Goal: Contribute content: Contribute content

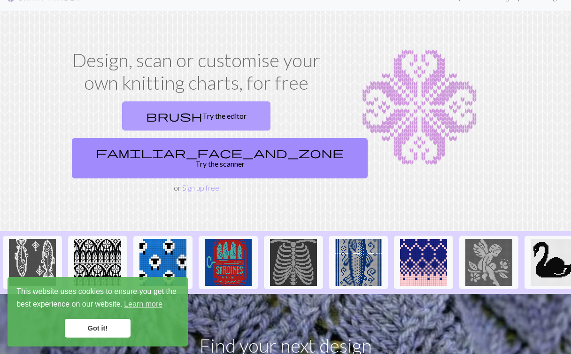
click at [127, 117] on link "brush Try the editor" at bounding box center [196, 115] width 148 height 29
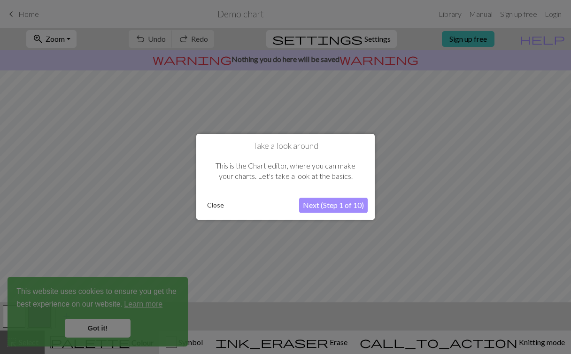
click at [320, 204] on button "Next (Step 1 of 10)" at bounding box center [333, 205] width 69 height 15
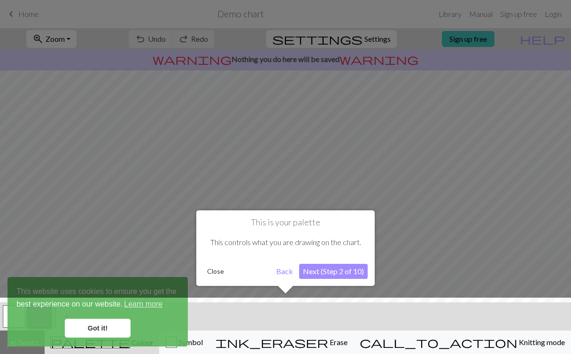
click at [98, 328] on div at bounding box center [285, 328] width 580 height 61
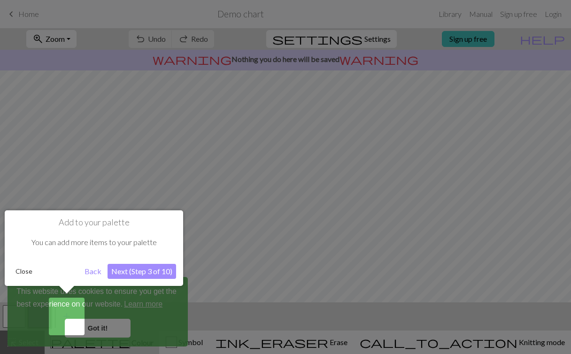
click at [91, 271] on button "Back" at bounding box center [93, 271] width 24 height 15
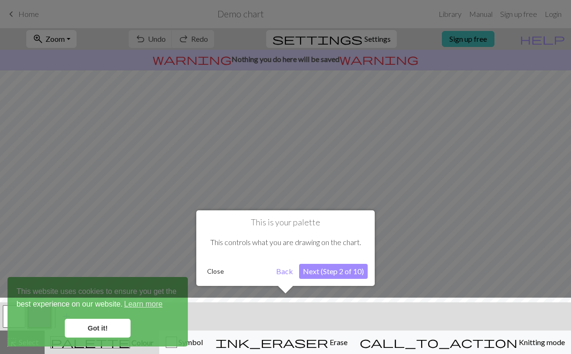
click at [282, 271] on button "Back" at bounding box center [284, 271] width 24 height 15
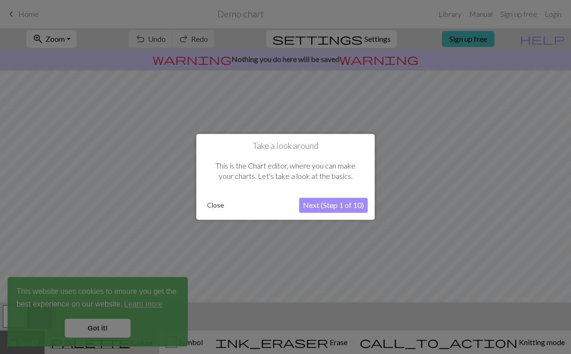
click at [208, 204] on button "Close" at bounding box center [215, 206] width 24 height 14
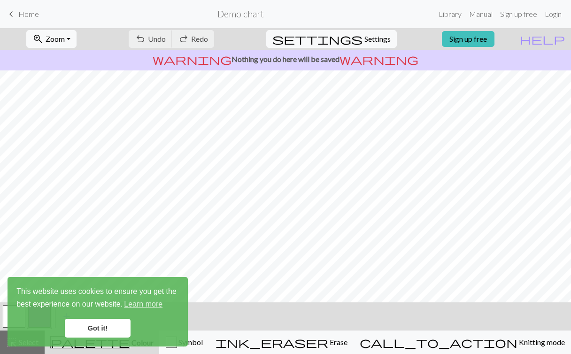
click at [96, 326] on link "Got it!" at bounding box center [98, 328] width 66 height 19
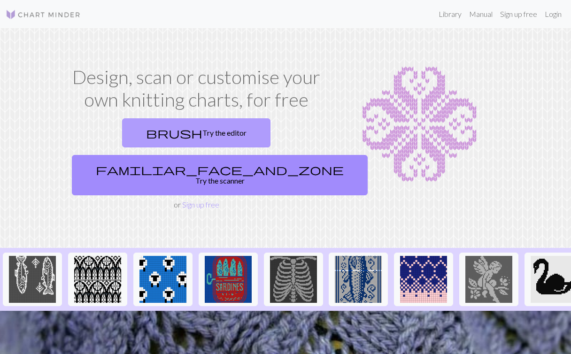
click at [122, 130] on link "brush Try the editor" at bounding box center [196, 132] width 148 height 29
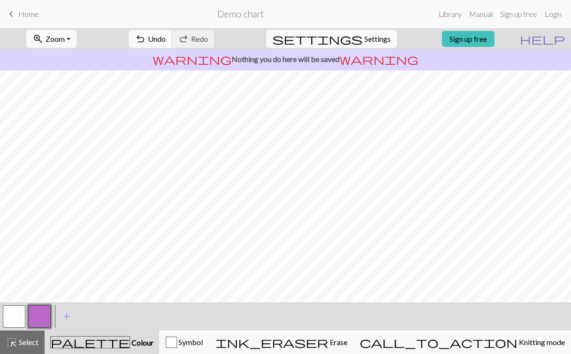
click at [560, 37] on span "help" at bounding box center [542, 38] width 45 height 13
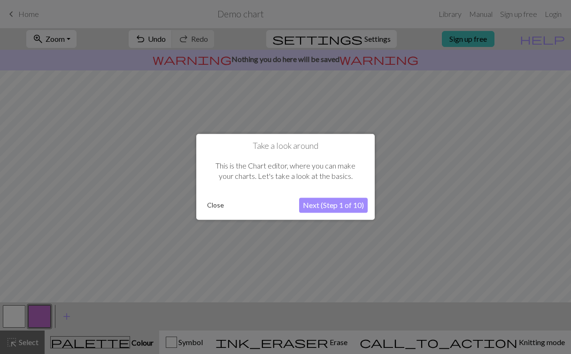
click at [318, 206] on button "Next (Step 1 of 10)" at bounding box center [333, 205] width 69 height 15
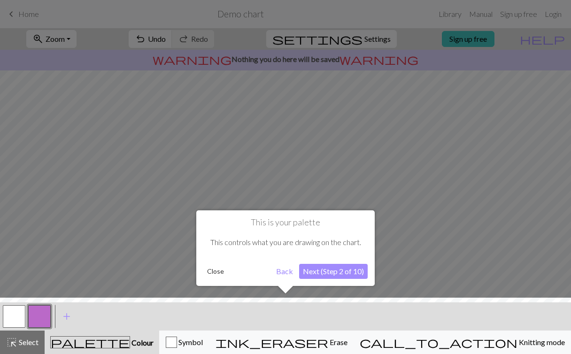
click at [315, 271] on button "Next (Step 2 of 10)" at bounding box center [333, 271] width 69 height 15
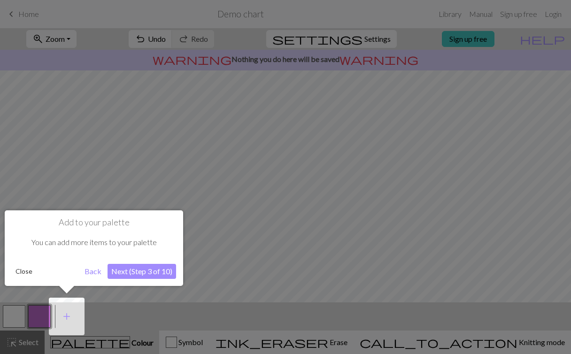
click at [126, 275] on button "Next (Step 3 of 10)" at bounding box center [142, 271] width 69 height 15
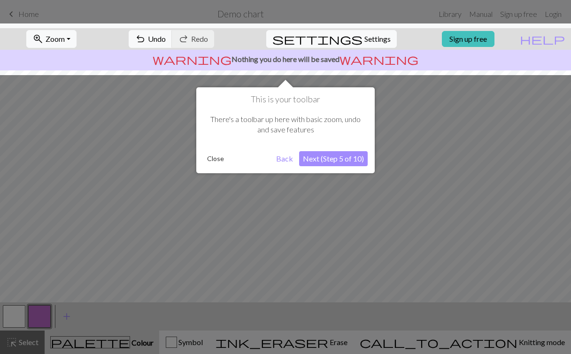
click at [317, 158] on button "Next (Step 5 of 10)" at bounding box center [333, 158] width 69 height 15
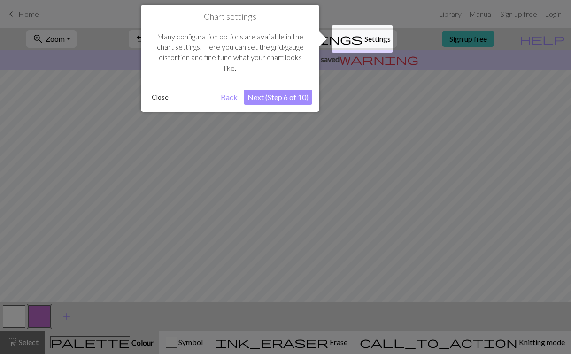
click at [272, 97] on button "Next (Step 6 of 10)" at bounding box center [278, 97] width 69 height 15
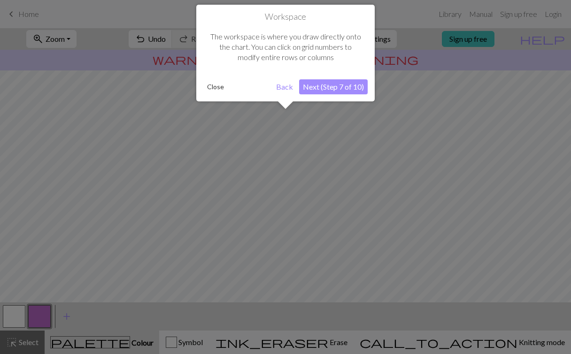
scroll to position [56, 0]
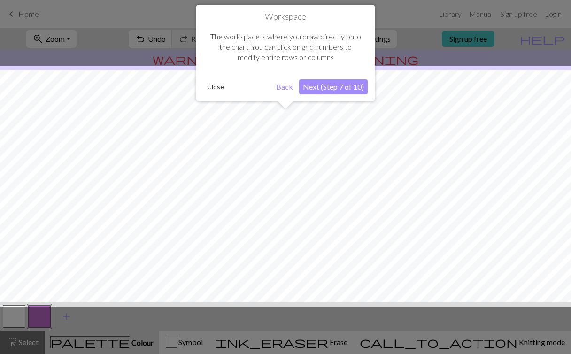
click at [327, 87] on button "Next (Step 7 of 10)" at bounding box center [333, 86] width 69 height 15
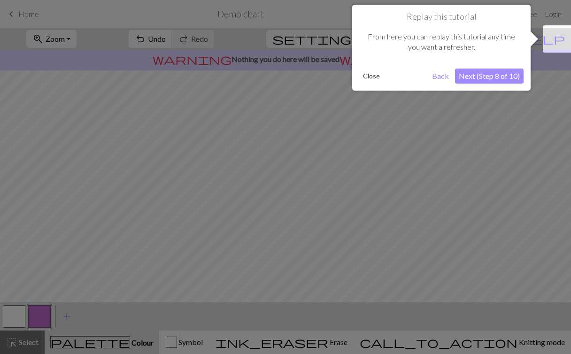
click at [482, 76] on button "Next (Step 8 of 10)" at bounding box center [489, 76] width 69 height 15
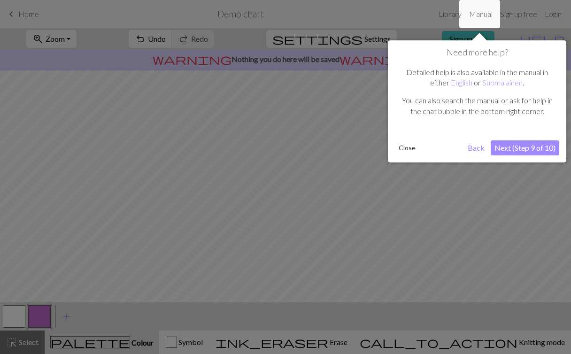
click at [511, 148] on button "Next (Step 9 of 10)" at bounding box center [525, 147] width 69 height 15
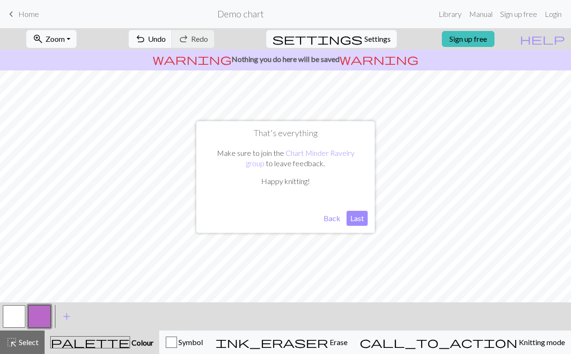
click at [359, 216] on button "Last" at bounding box center [356, 218] width 21 height 15
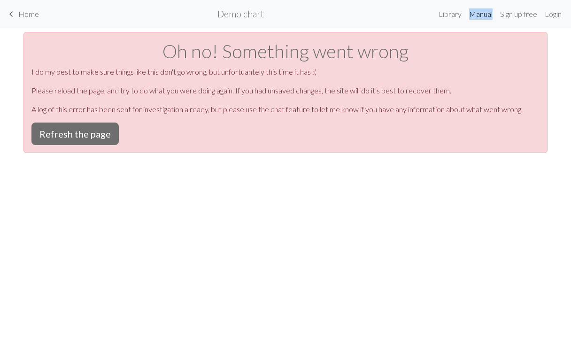
scroll to position [0, 0]
click at [76, 131] on button "Refresh the page" at bounding box center [74, 134] width 87 height 23
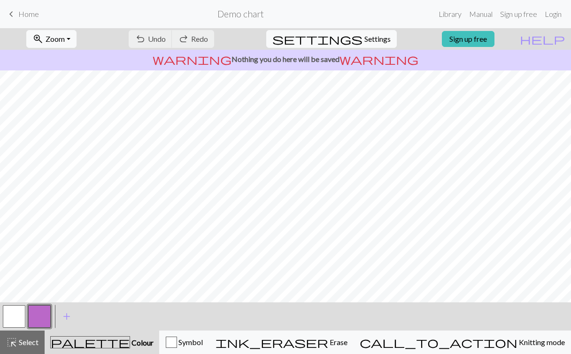
click at [265, 61] on p "warning Nothing you do here will be saved warning" at bounding box center [285, 59] width 563 height 11
click at [351, 62] on span "warning" at bounding box center [378, 59] width 79 height 13
click at [38, 317] on button "button" at bounding box center [39, 316] width 23 height 23
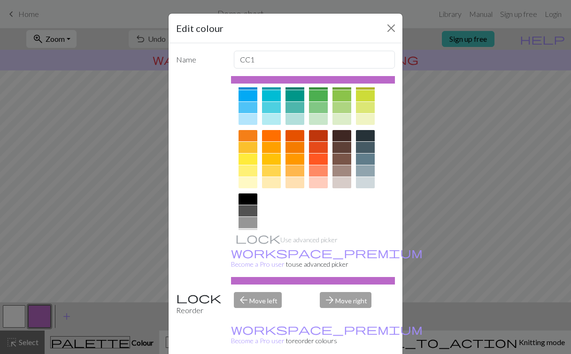
scroll to position [90, 0]
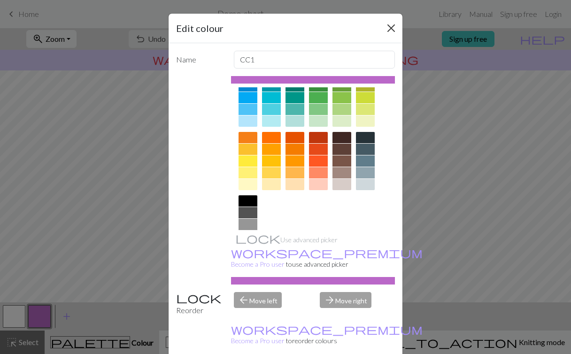
click at [389, 24] on button "Close" at bounding box center [391, 28] width 15 height 15
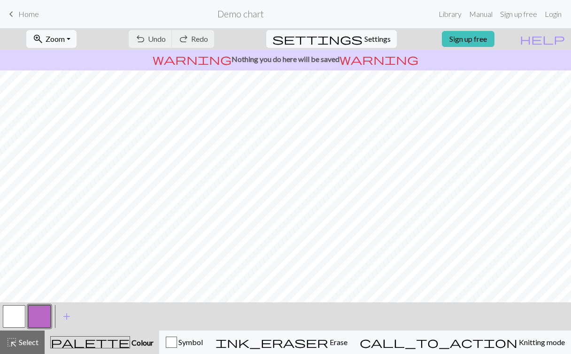
click at [15, 315] on button "button" at bounding box center [14, 316] width 23 height 23
click at [19, 319] on button "button" at bounding box center [14, 316] width 23 height 23
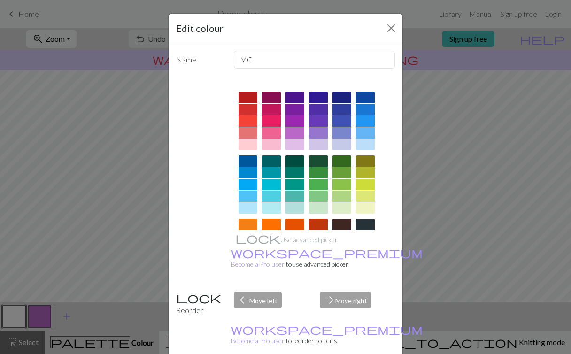
scroll to position [0, 0]
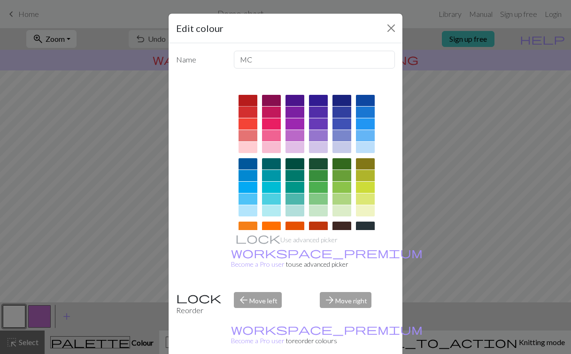
click at [251, 102] on div at bounding box center [248, 100] width 19 height 11
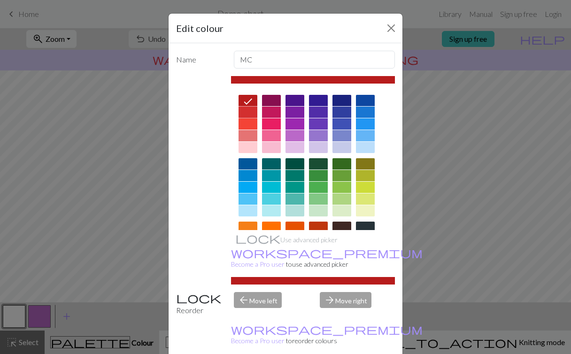
click at [246, 113] on div at bounding box center [248, 112] width 19 height 11
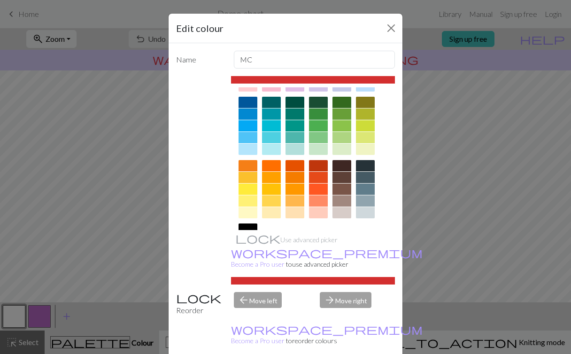
scroll to position [67, 0]
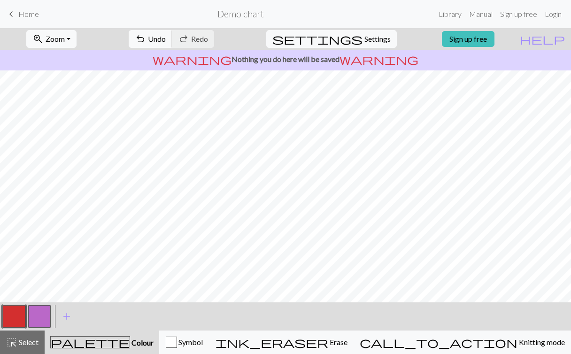
click at [37, 316] on button "button" at bounding box center [39, 316] width 23 height 23
click at [36, 320] on button "button" at bounding box center [39, 316] width 23 height 23
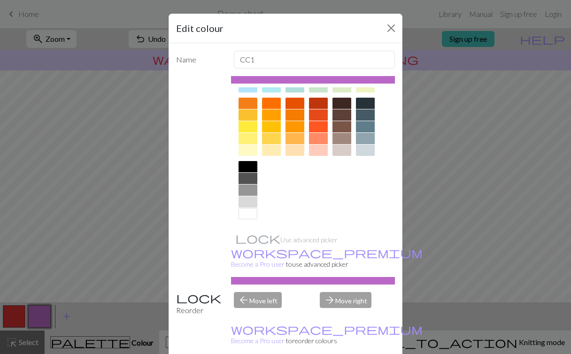
scroll to position [124, 0]
click at [244, 211] on div at bounding box center [248, 213] width 19 height 11
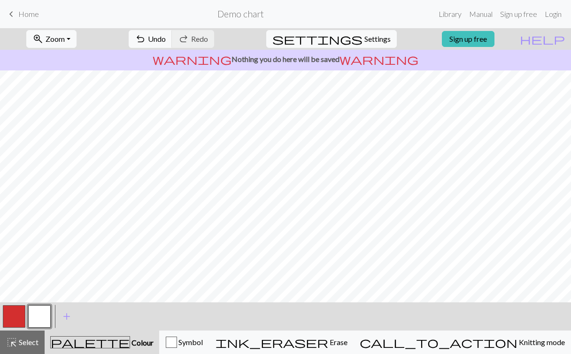
click at [14, 316] on button "button" at bounding box center [14, 316] width 23 height 23
drag, startPoint x: 43, startPoint y: 317, endPoint x: 14, endPoint y: 317, distance: 29.6
click at [14, 317] on div at bounding box center [26, 316] width 51 height 25
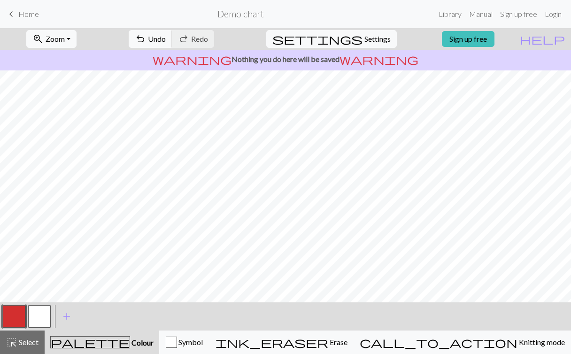
click at [14, 316] on button "button" at bounding box center [14, 316] width 23 height 23
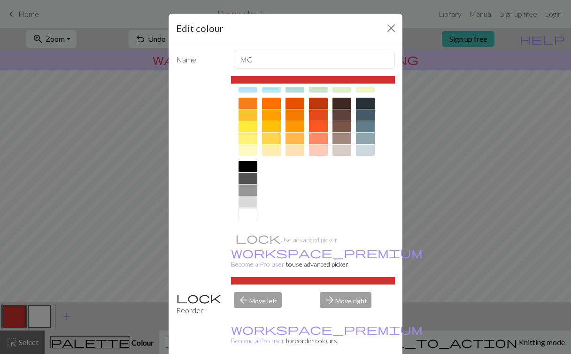
scroll to position [124, 0]
click at [247, 215] on div at bounding box center [248, 213] width 19 height 11
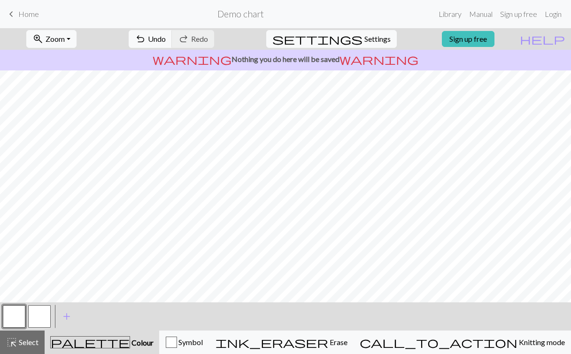
click at [37, 315] on button "button" at bounding box center [39, 316] width 23 height 23
click at [31, 316] on button "button" at bounding box center [39, 316] width 23 height 23
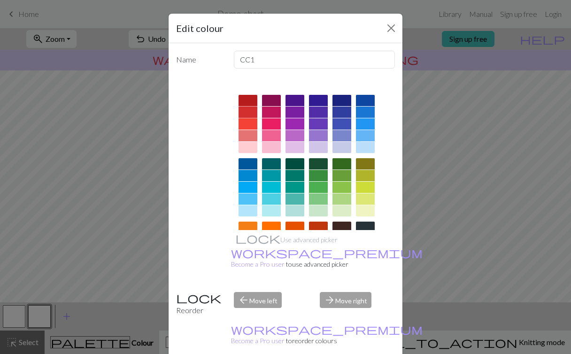
click at [244, 107] on div at bounding box center [248, 112] width 19 height 11
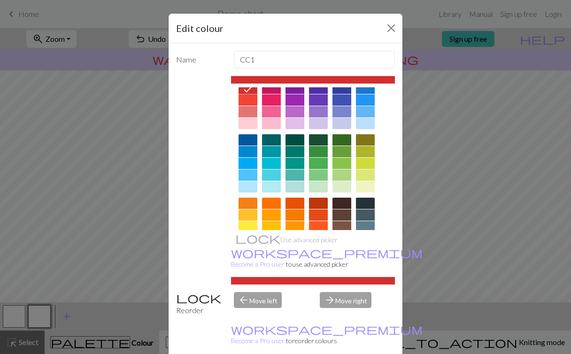
scroll to position [24, 0]
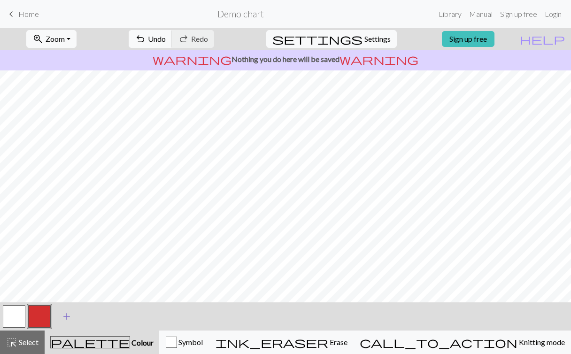
click at [68, 315] on span "add" at bounding box center [66, 316] width 11 height 13
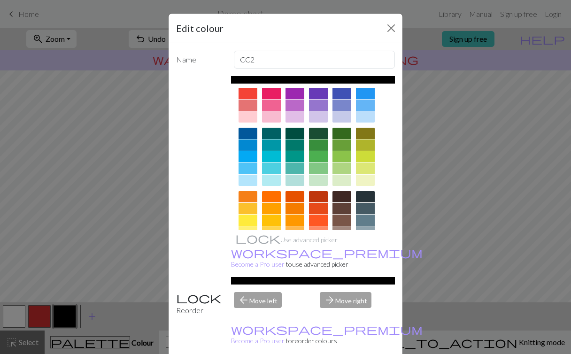
scroll to position [34, 0]
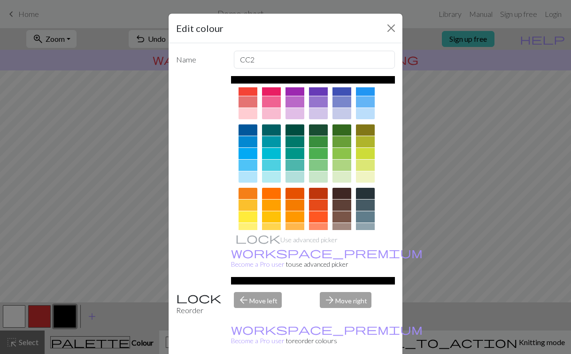
click at [344, 130] on div at bounding box center [341, 129] width 19 height 11
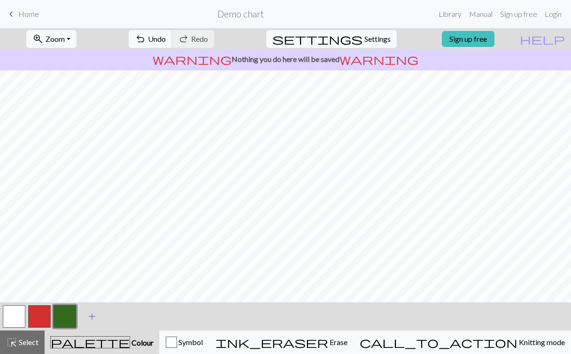
click at [92, 316] on span "add" at bounding box center [91, 316] width 11 height 13
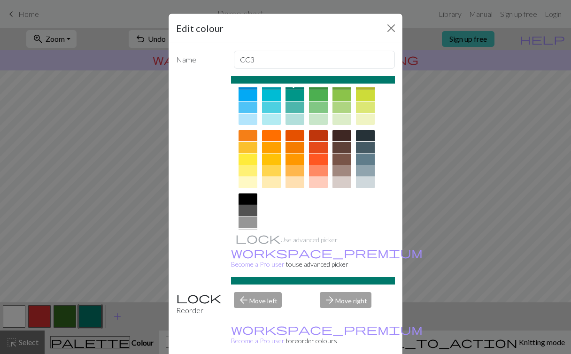
scroll to position [93, 0]
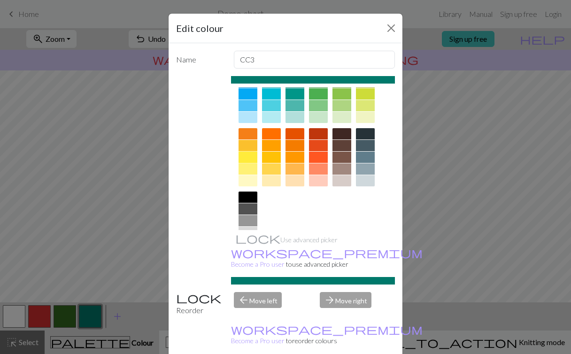
click at [250, 159] on div at bounding box center [248, 157] width 19 height 11
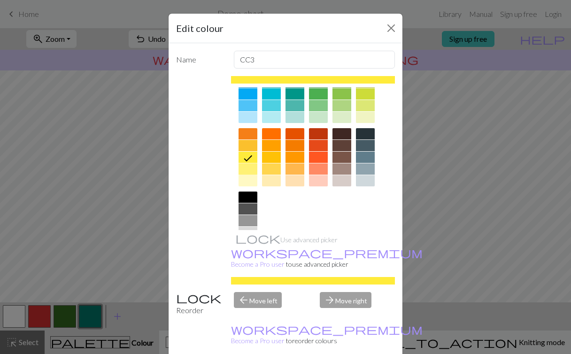
click at [246, 167] on div at bounding box center [248, 168] width 19 height 11
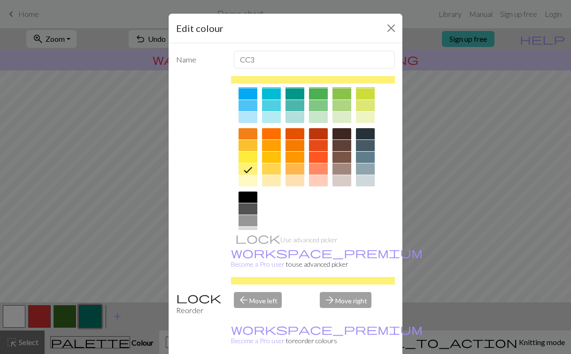
click at [248, 156] on div at bounding box center [248, 157] width 19 height 11
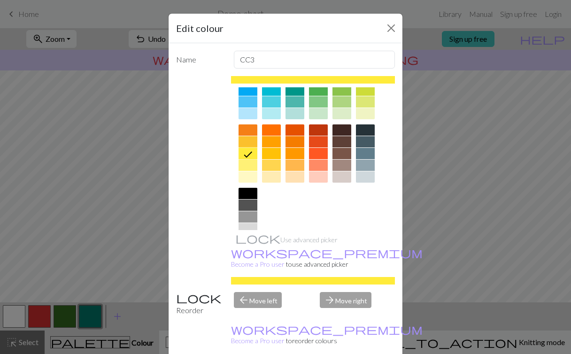
scroll to position [100, 0]
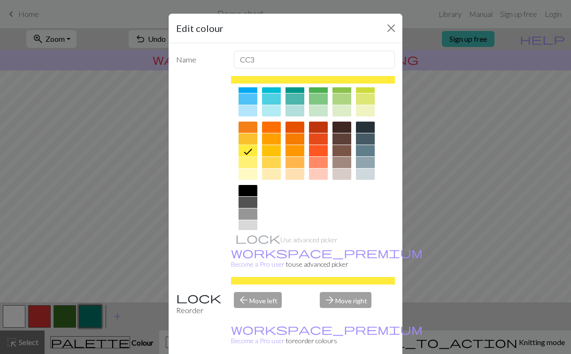
click at [271, 163] on div at bounding box center [271, 162] width 19 height 11
click at [247, 159] on div at bounding box center [248, 162] width 19 height 11
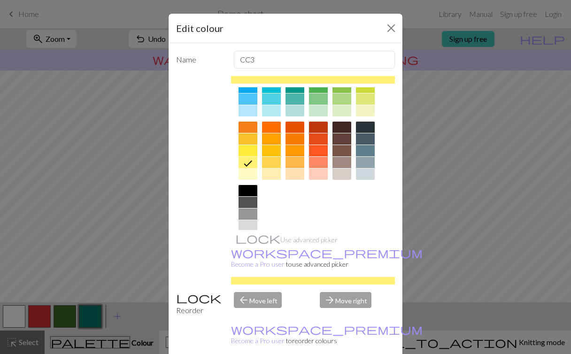
click at [270, 162] on div at bounding box center [271, 162] width 19 height 11
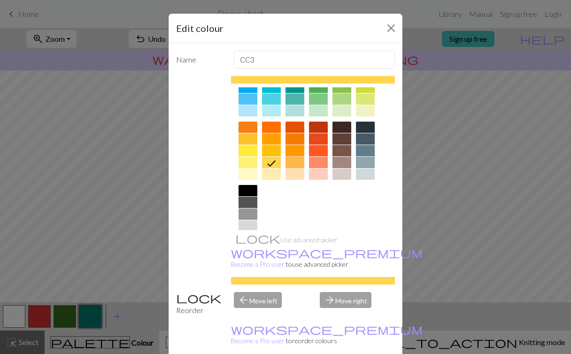
click at [294, 162] on div at bounding box center [294, 162] width 19 height 11
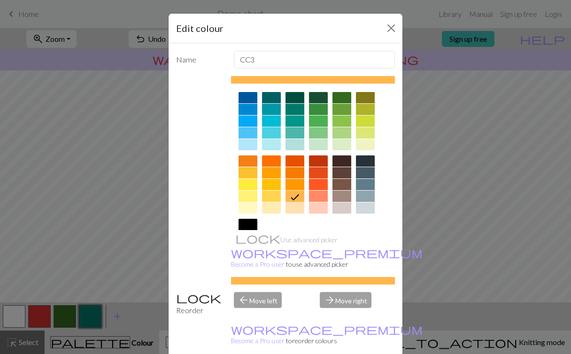
scroll to position [65, 0]
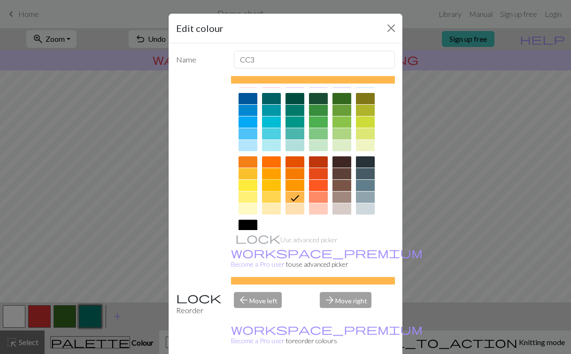
click at [270, 186] on div at bounding box center [271, 185] width 19 height 11
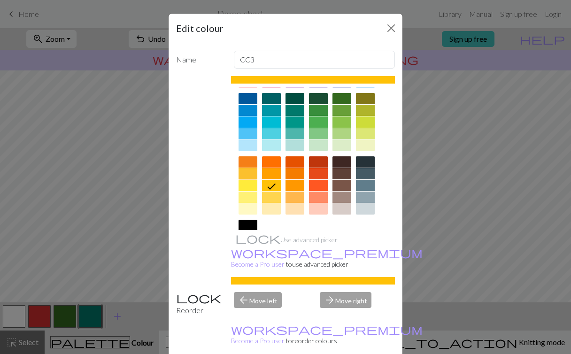
click at [245, 175] on div at bounding box center [248, 173] width 19 height 11
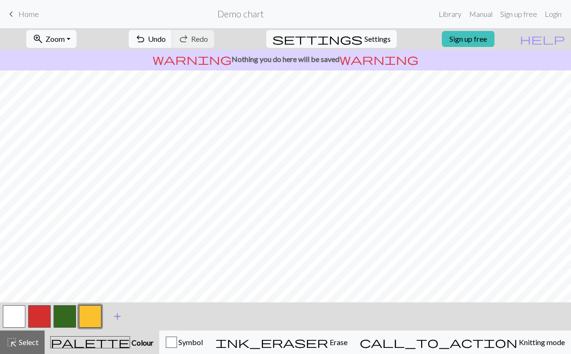
click at [116, 315] on span "add" at bounding box center [117, 316] width 11 height 13
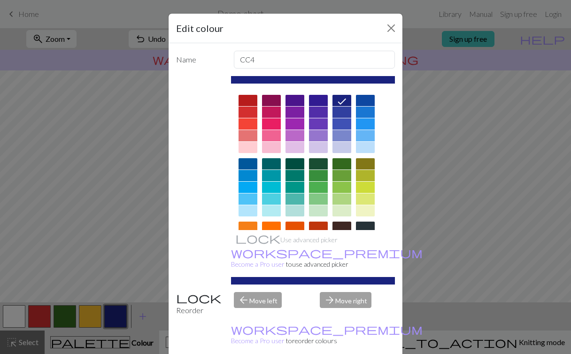
click at [341, 189] on div at bounding box center [341, 187] width 19 height 11
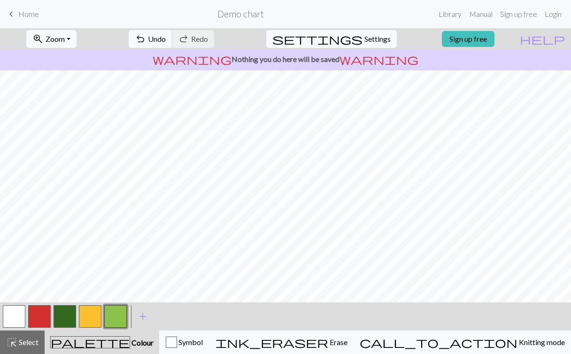
click at [18, 318] on button "button" at bounding box center [14, 316] width 23 height 23
click at [203, 344] on span "Symbol" at bounding box center [190, 342] width 26 height 9
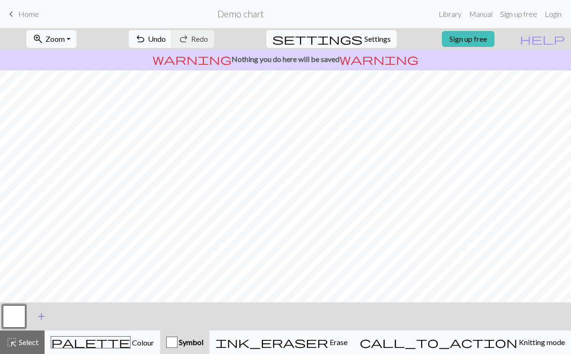
scroll to position [0, 0]
click at [14, 315] on button "button" at bounding box center [14, 316] width 23 height 23
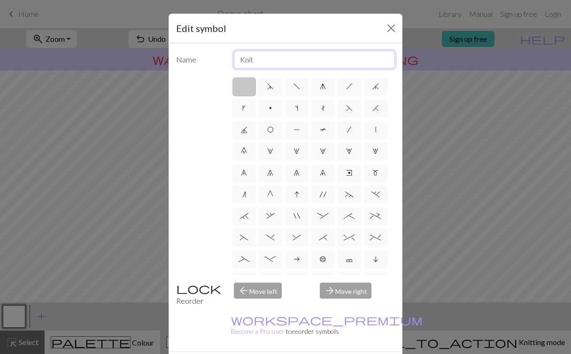
click at [262, 60] on input "Knit" at bounding box center [315, 60] width 162 height 18
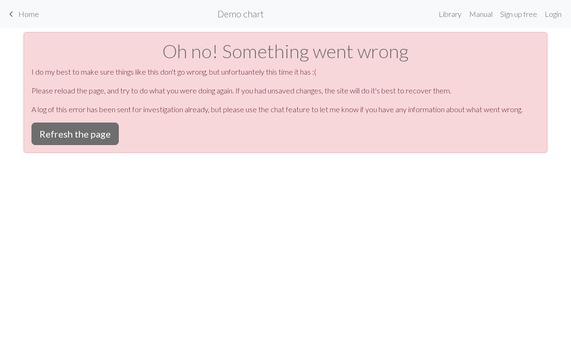
click at [30, 14] on span "Home" at bounding box center [28, 13] width 21 height 9
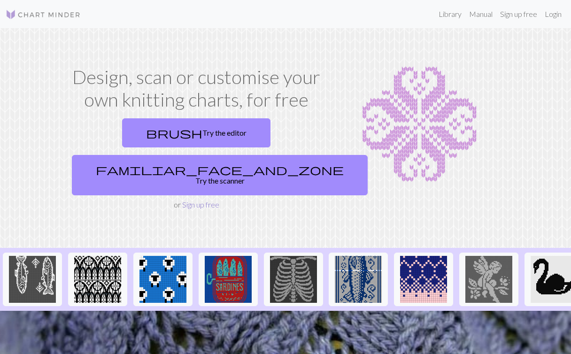
click at [204, 200] on link "Sign up free" at bounding box center [200, 204] width 37 height 9
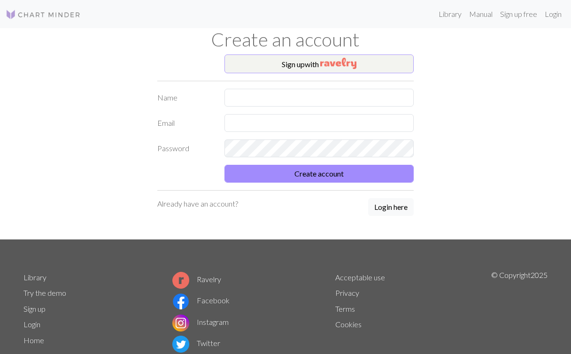
click at [339, 63] on img "button" at bounding box center [338, 63] width 36 height 11
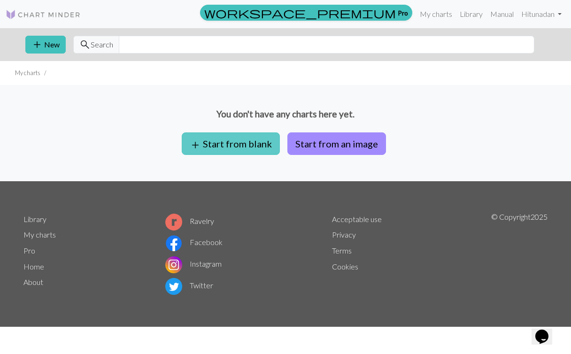
click at [197, 142] on span "add" at bounding box center [195, 145] width 11 height 13
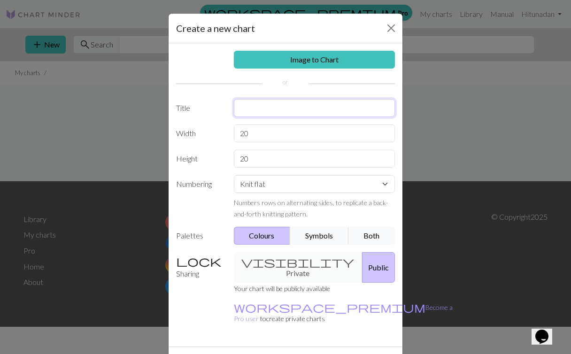
click at [262, 106] on input "text" at bounding box center [315, 108] width 162 height 18
drag, startPoint x: 250, startPoint y: 108, endPoint x: 248, endPoint y: 131, distance: 23.6
click at [250, 108] on input "joæapeysa" at bounding box center [315, 108] width 162 height 18
click at [278, 105] on input "jolapeysa" at bounding box center [315, 108] width 162 height 18
type input "jolapeysa"
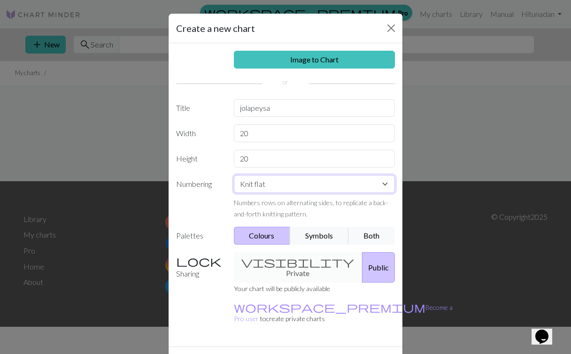
select select "round"
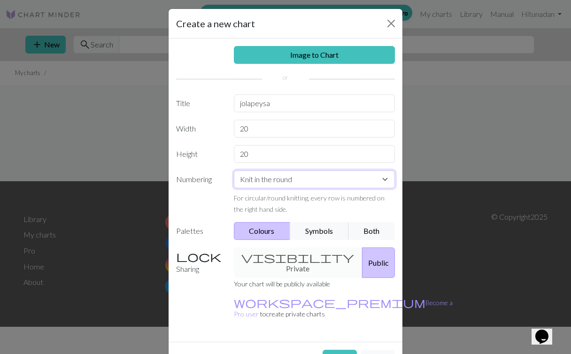
scroll to position [5, 0]
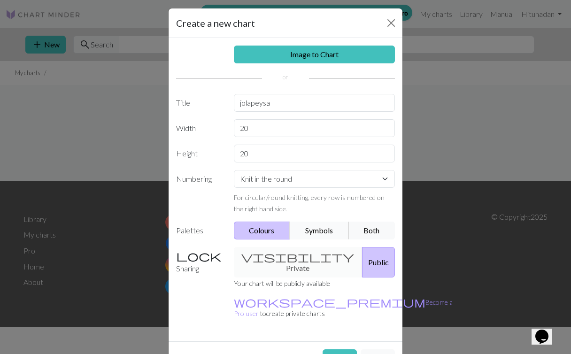
click at [314, 233] on button "Symbols" at bounding box center [319, 231] width 59 height 18
click at [377, 229] on button "Both" at bounding box center [371, 231] width 47 height 18
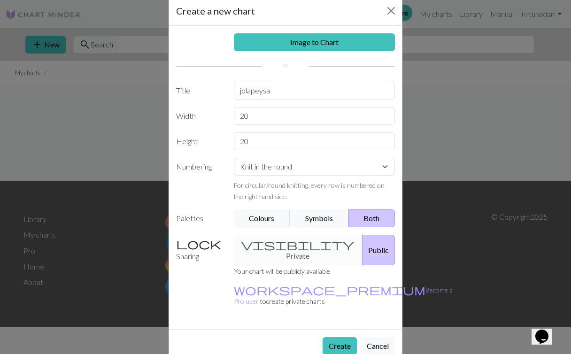
scroll to position [17, 0]
click at [253, 243] on div "visibility Private Public" at bounding box center [314, 250] width 173 height 31
click at [268, 244] on div "visibility Private Public" at bounding box center [314, 250] width 173 height 31
click at [336, 338] on button "Create" at bounding box center [340, 347] width 34 height 18
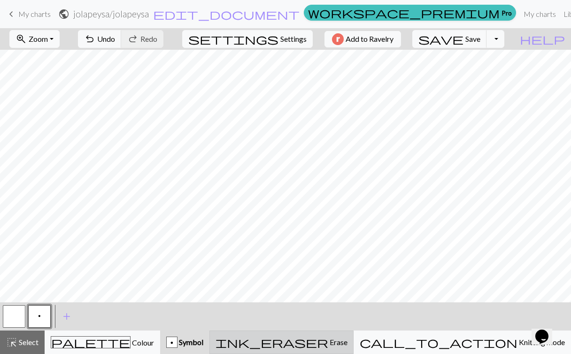
click at [347, 345] on span "Erase" at bounding box center [337, 342] width 19 height 9
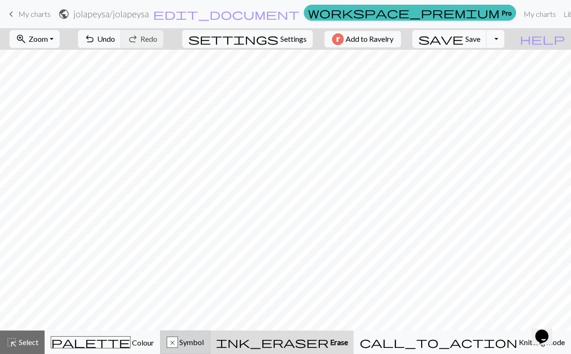
click at [210, 350] on button "x Symbol" at bounding box center [185, 342] width 50 height 23
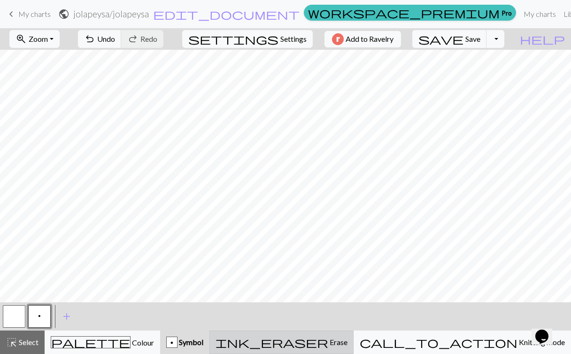
drag, startPoint x: 375, startPoint y: 344, endPoint x: 373, endPoint y: 332, distance: 12.4
click at [347, 344] on span "Erase" at bounding box center [337, 342] width 19 height 9
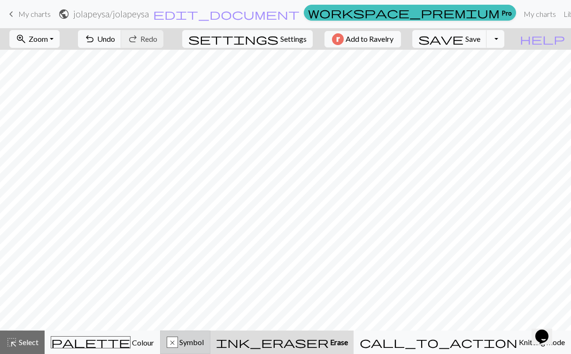
click at [204, 338] on span "Symbol" at bounding box center [191, 342] width 26 height 9
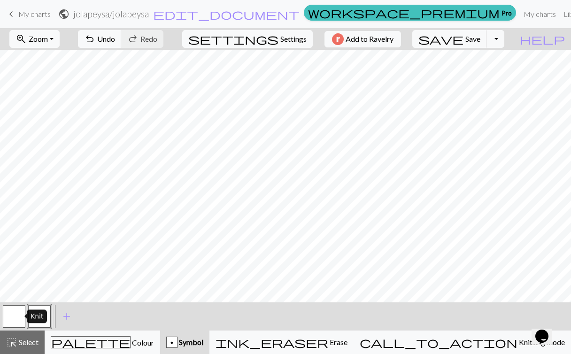
click at [10, 313] on button "button" at bounding box center [14, 316] width 23 height 23
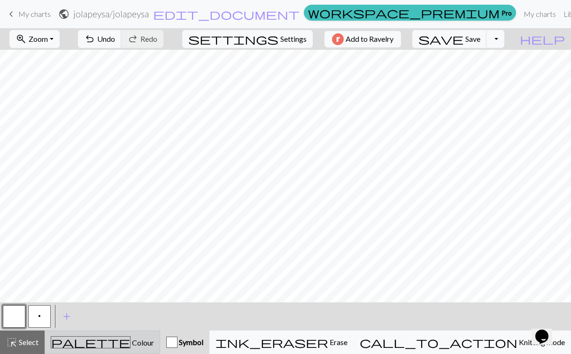
click at [96, 341] on span "palette" at bounding box center [90, 342] width 79 height 13
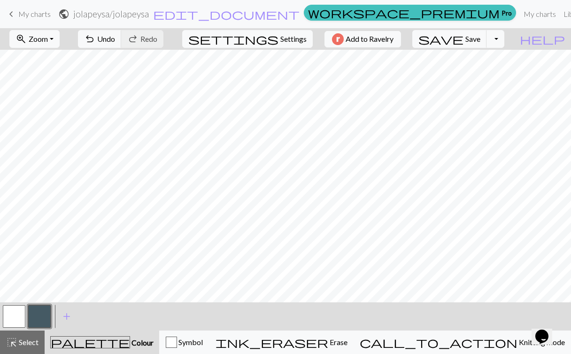
click at [18, 315] on button "button" at bounding box center [14, 316] width 23 height 23
click at [67, 316] on span "add" at bounding box center [66, 316] width 11 height 13
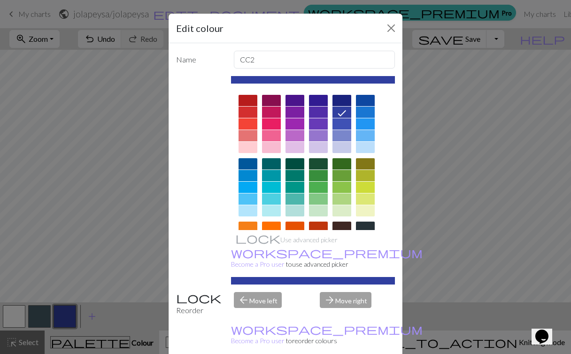
click at [249, 112] on div at bounding box center [248, 112] width 19 height 11
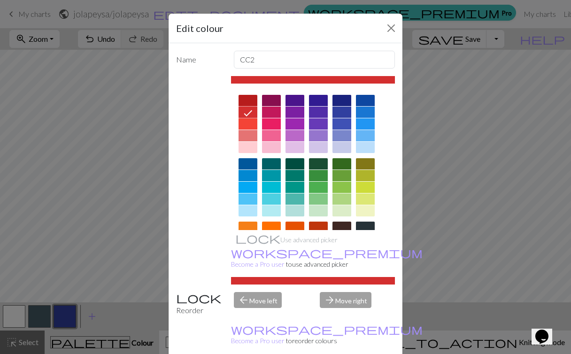
click at [246, 122] on div at bounding box center [248, 123] width 19 height 11
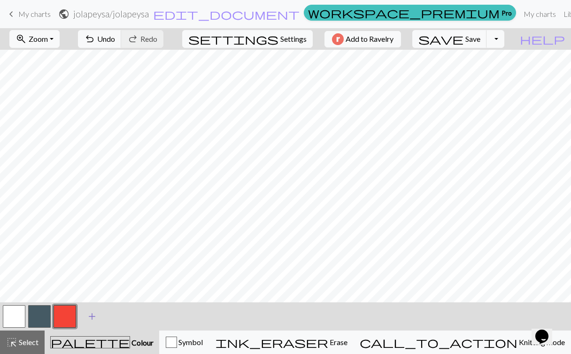
click at [91, 315] on span "add" at bounding box center [91, 316] width 11 height 13
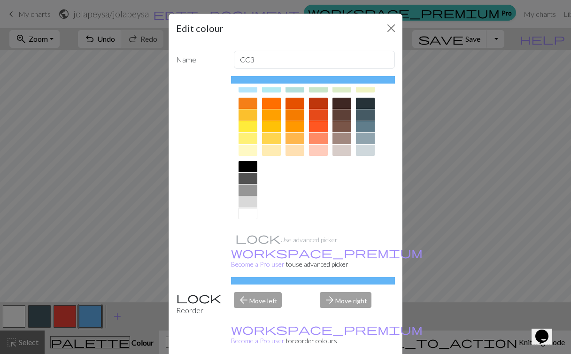
scroll to position [124, 0]
click at [249, 126] on div at bounding box center [248, 126] width 19 height 11
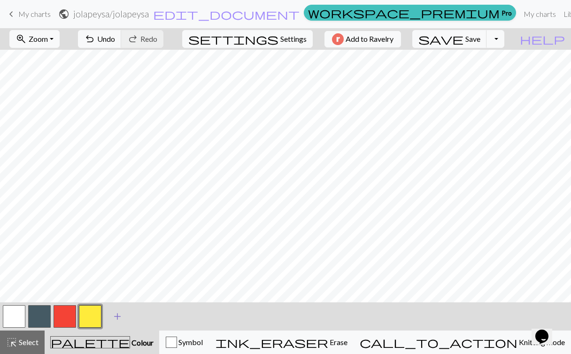
click at [117, 316] on span "add" at bounding box center [117, 316] width 11 height 13
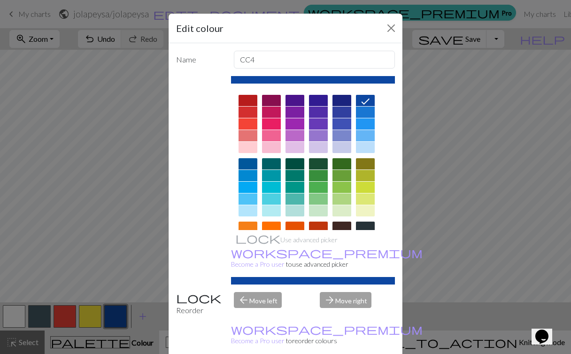
click at [343, 176] on div at bounding box center [341, 175] width 19 height 11
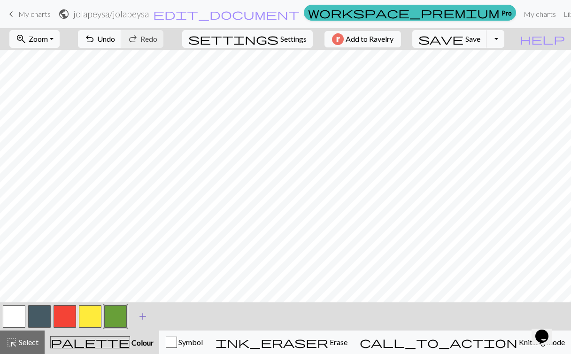
click at [143, 314] on span "add" at bounding box center [142, 316] width 11 height 13
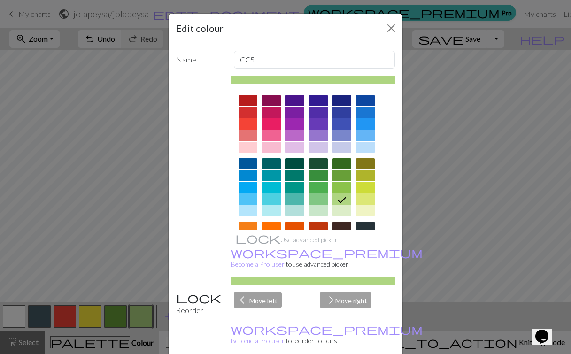
scroll to position [0, 0]
click at [317, 136] on div at bounding box center [318, 135] width 19 height 11
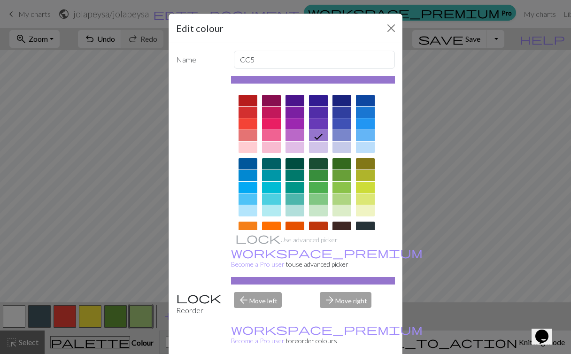
drag, startPoint x: 340, startPoint y: 346, endPoint x: 235, endPoint y: 340, distance: 105.8
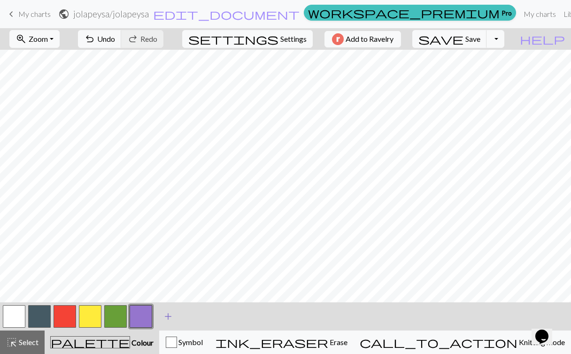
click at [169, 316] on span "add" at bounding box center [167, 316] width 11 height 13
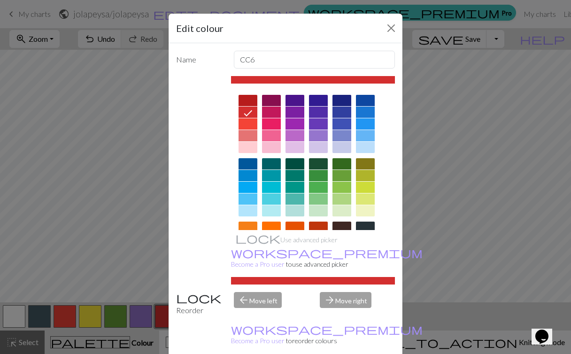
click at [249, 175] on div at bounding box center [248, 175] width 19 height 11
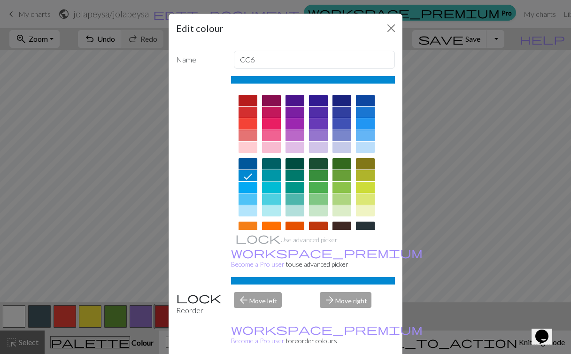
click at [272, 173] on div at bounding box center [271, 175] width 19 height 11
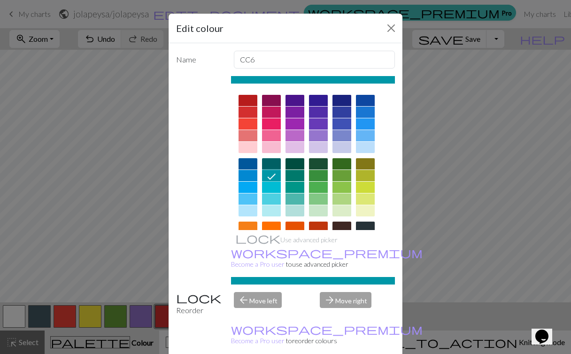
click at [249, 176] on div at bounding box center [248, 175] width 19 height 11
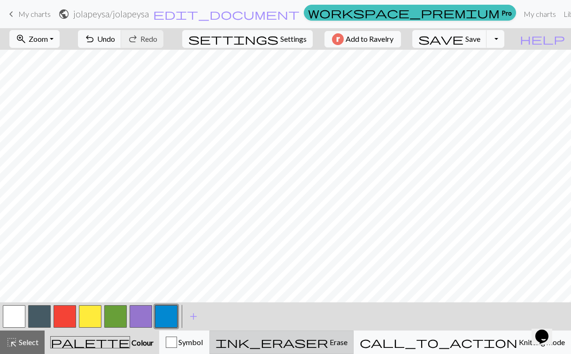
click at [328, 346] on span "ink_eraser" at bounding box center [272, 342] width 113 height 13
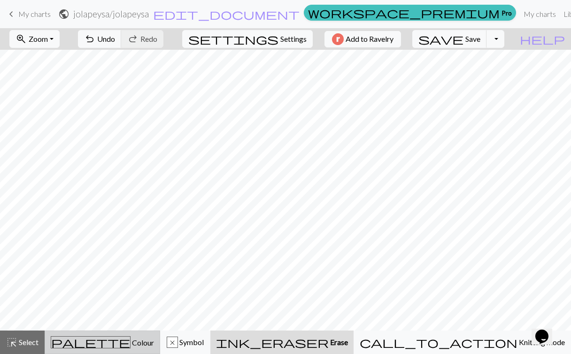
click at [131, 340] on span "Colour" at bounding box center [142, 342] width 23 height 9
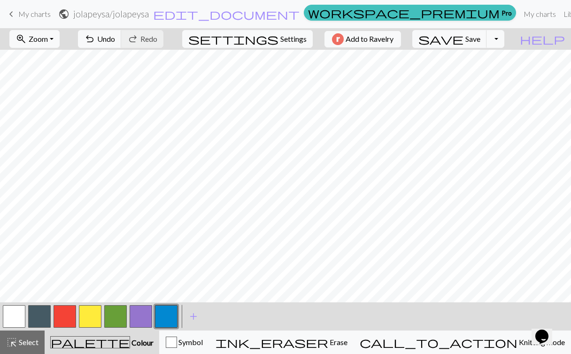
click at [164, 314] on button "button" at bounding box center [166, 316] width 23 height 23
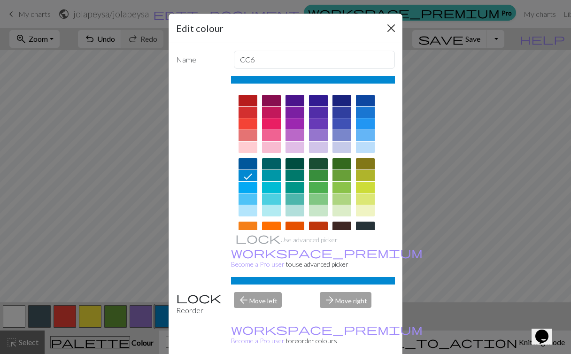
click at [393, 27] on button "Close" at bounding box center [391, 28] width 15 height 15
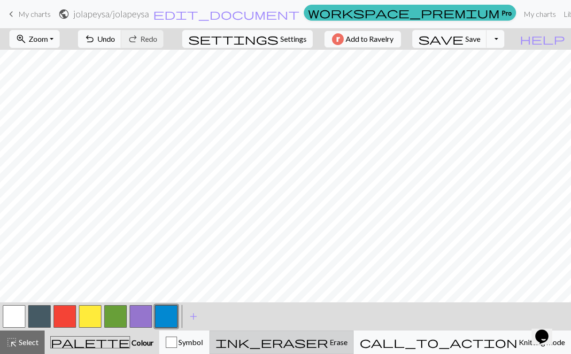
click at [347, 339] on div "ink_eraser Erase Erase" at bounding box center [282, 342] width 132 height 11
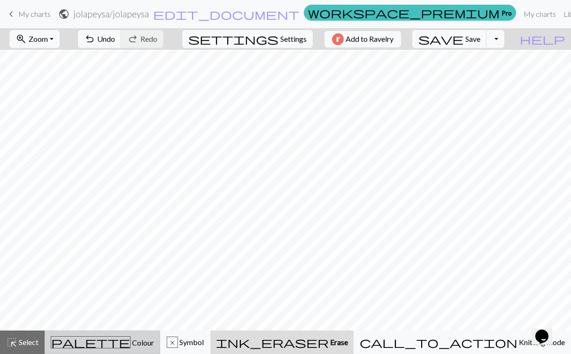
click at [102, 344] on span "palette" at bounding box center [90, 342] width 79 height 13
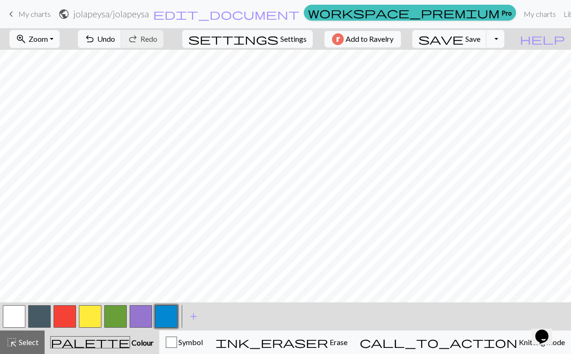
click at [116, 314] on button "button" at bounding box center [115, 316] width 23 height 23
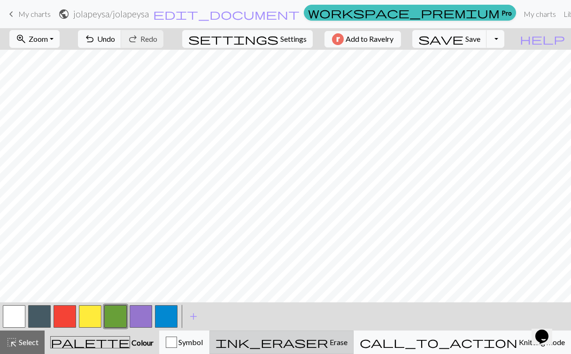
click at [347, 346] on div "ink_eraser Erase Erase" at bounding box center [282, 342] width 132 height 11
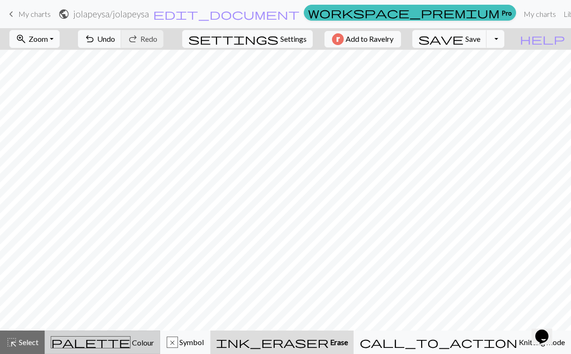
click at [131, 342] on span "Colour" at bounding box center [142, 342] width 23 height 9
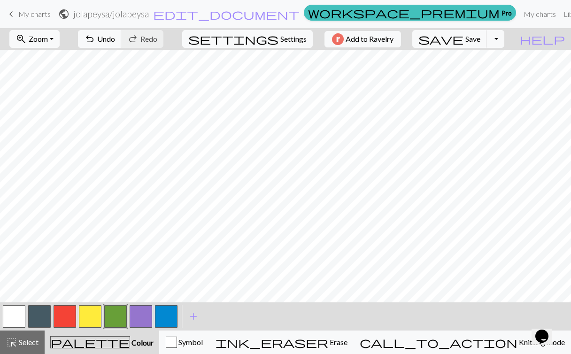
click at [93, 317] on button "button" at bounding box center [90, 316] width 23 height 23
click at [280, 38] on span "Settings" at bounding box center [293, 38] width 26 height 11
select select "aran"
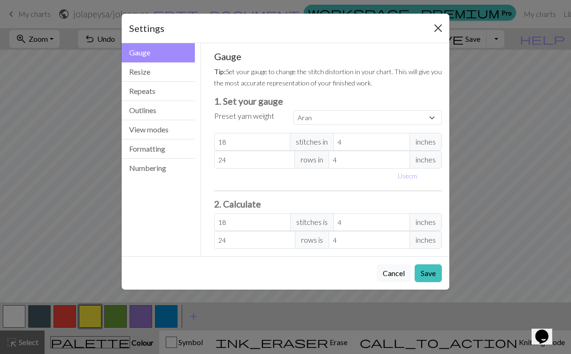
click at [435, 27] on button "Close" at bounding box center [438, 28] width 15 height 15
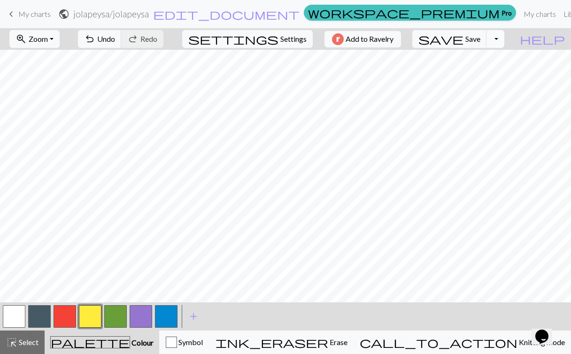
click at [504, 39] on button "Toggle Dropdown" at bounding box center [495, 39] width 18 height 18
